Goal: Task Accomplishment & Management: Manage account settings

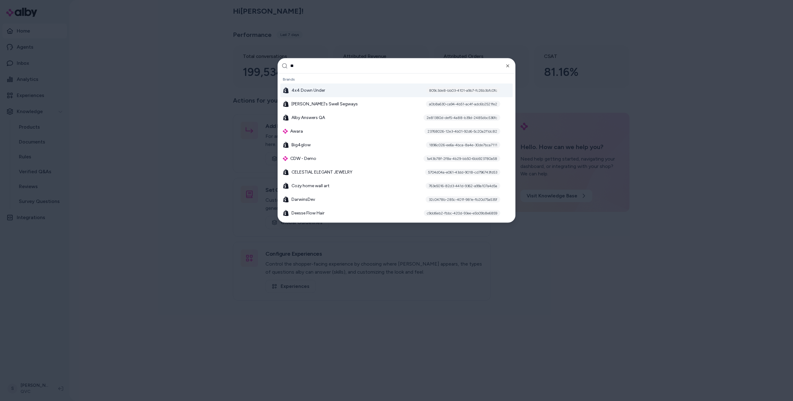
type input "***"
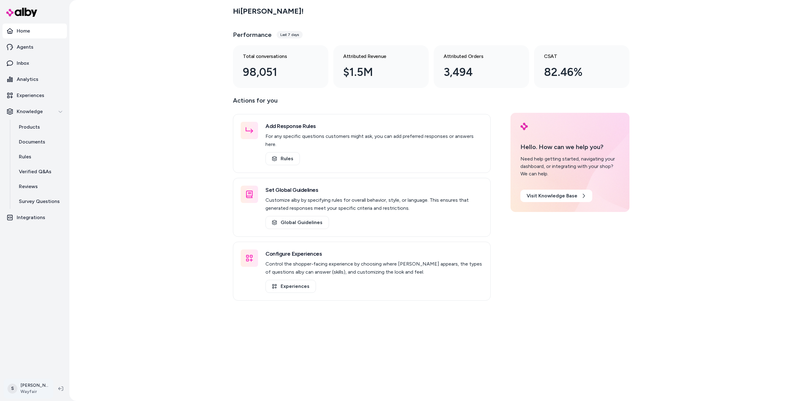
click at [27, 383] on html "Home Agents Inbox Analytics Experiences Knowledge Products Documents Rules Veri…" at bounding box center [396, 200] width 793 height 401
click at [29, 324] on link "Settings" at bounding box center [44, 318] width 74 height 15
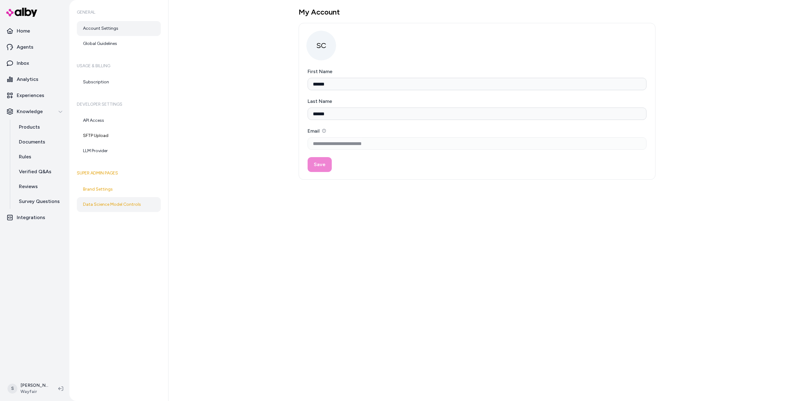
click at [139, 203] on link "Data Science Model Controls" at bounding box center [119, 204] width 84 height 15
